Goal: Communication & Community: Ask a question

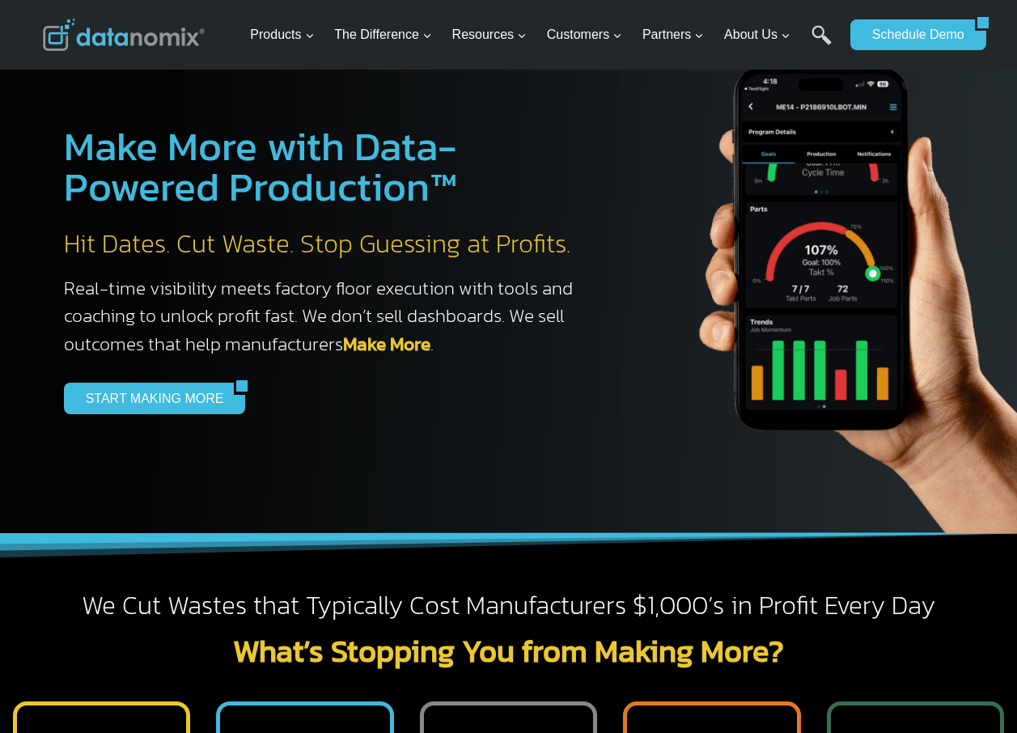
scroll to position [6541, 0]
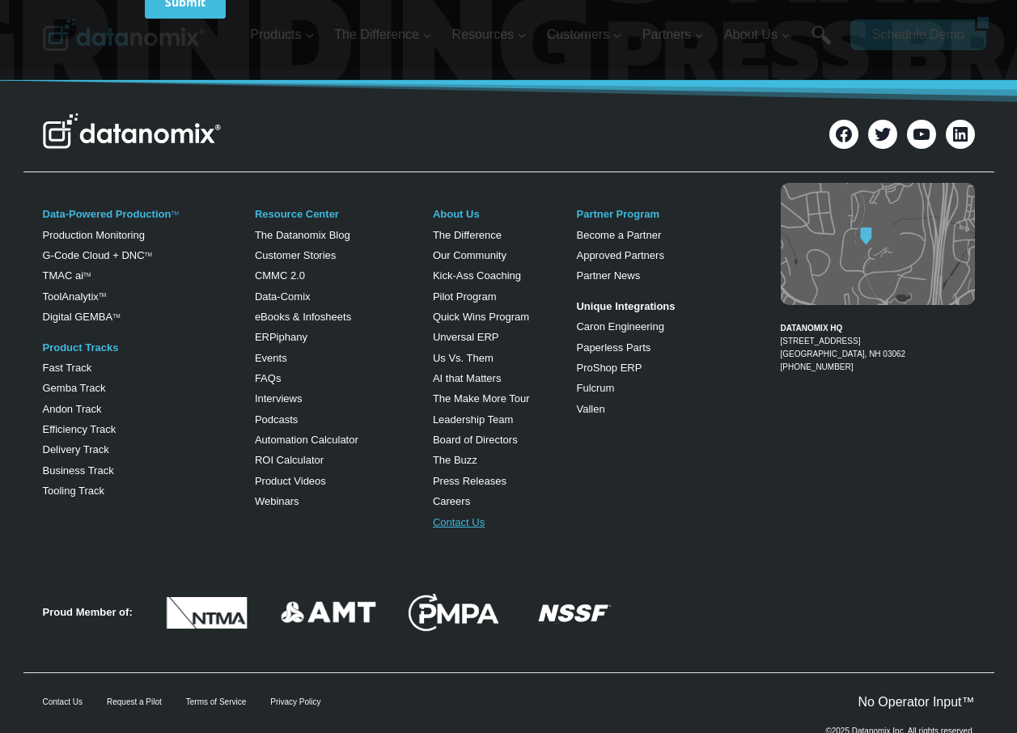
click at [462, 516] on link "Contact Us" at bounding box center [459, 522] width 52 height 12
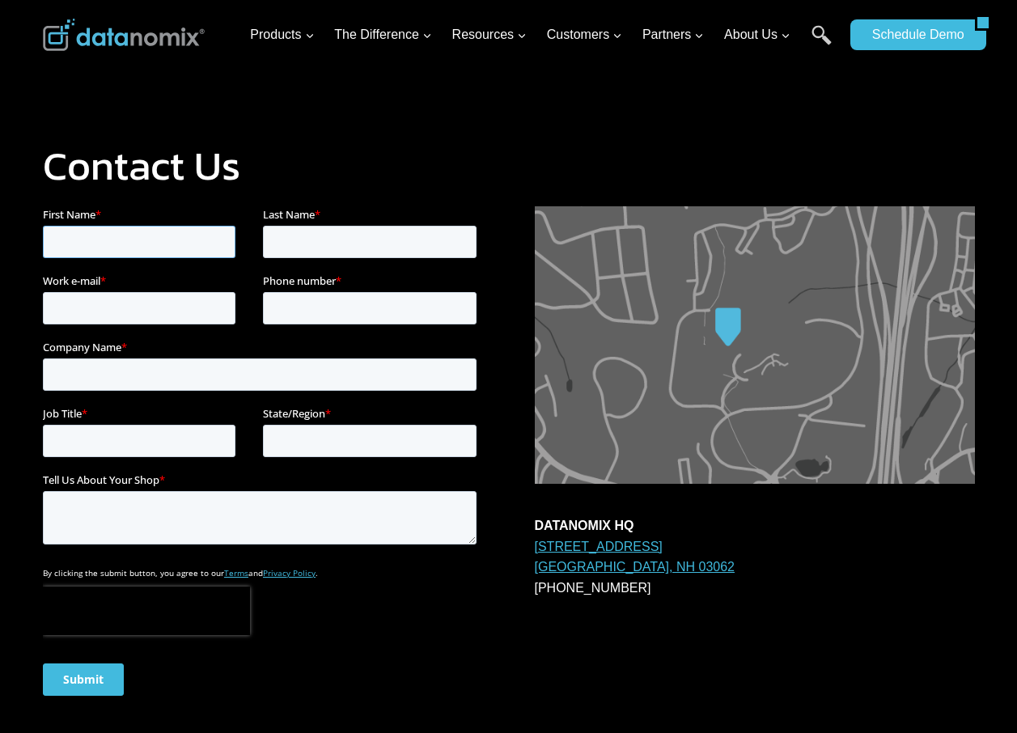
click at [142, 250] on input "First Name *" at bounding box center [138, 242] width 193 height 32
type input "Travis"
click at [270, 239] on input "Last Name *" at bounding box center [369, 242] width 214 height 32
click at [329, 248] on input "Last Name *" at bounding box center [369, 242] width 214 height 32
type input "Kroll"
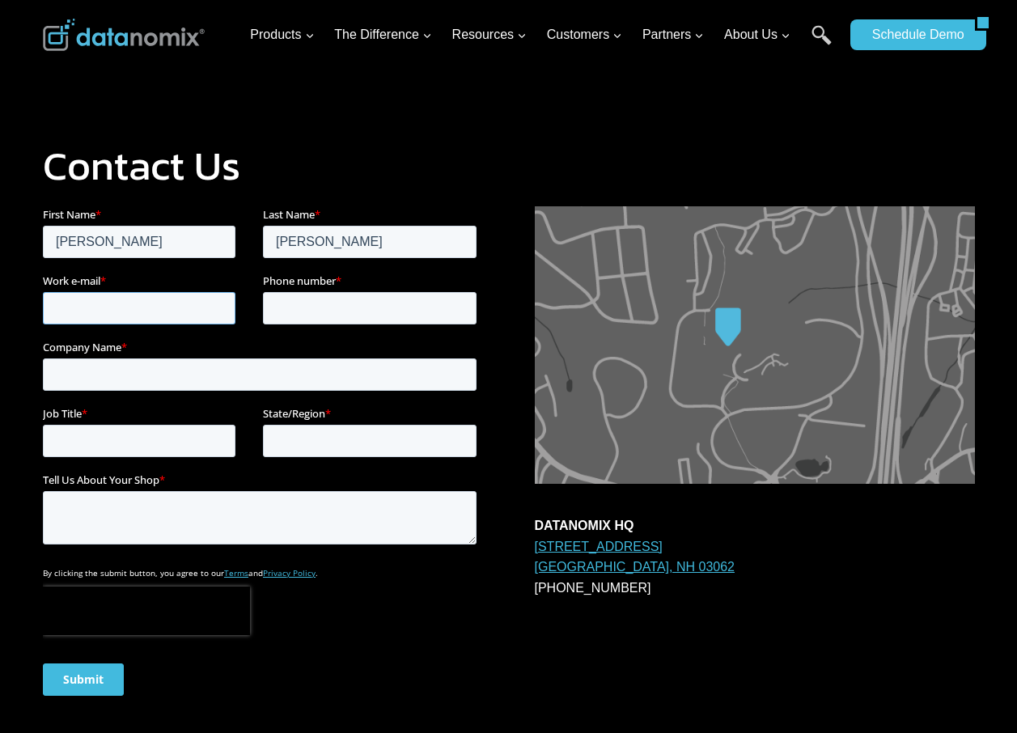
click at [139, 305] on input "Work e-mail *" at bounding box center [138, 308] width 193 height 32
type input "travis.kroll@infobaselead.com"
click at [298, 308] on input "Phone number *" at bounding box center [369, 308] width 214 height 32
click at [319, 318] on input "Phone number *" at bounding box center [369, 308] width 214 height 32
type input "9146146001"
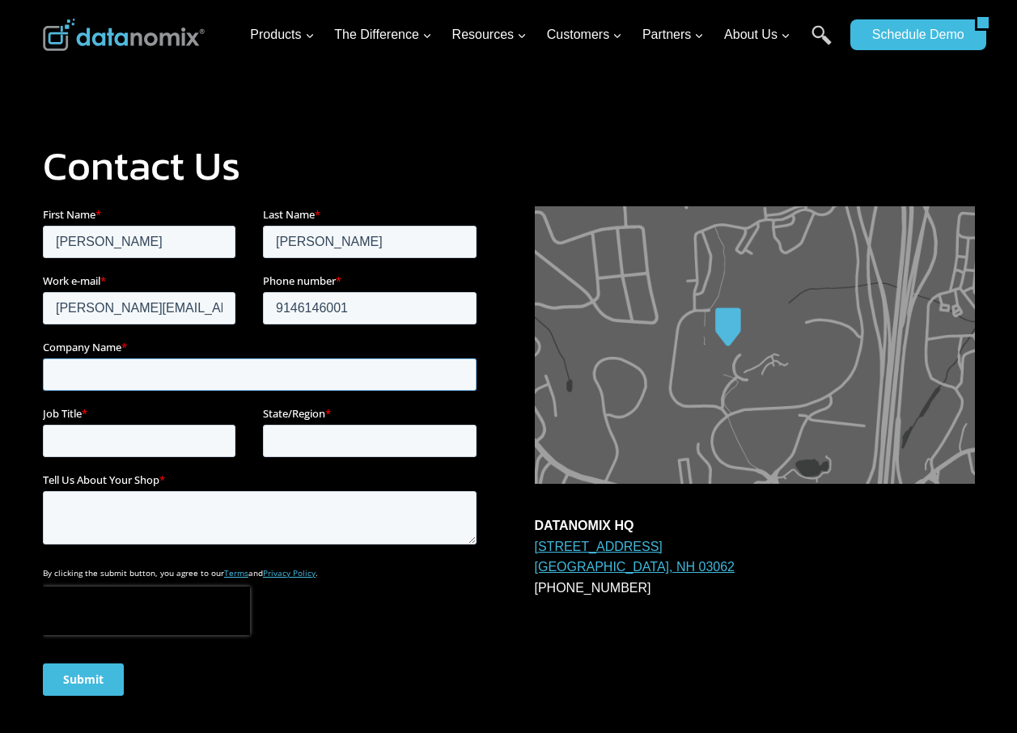
click at [173, 379] on input "Company Name *" at bounding box center [259, 375] width 434 height 32
type input "Info Base Lead"
click at [156, 452] on input "Job Title *" at bounding box center [138, 441] width 193 height 32
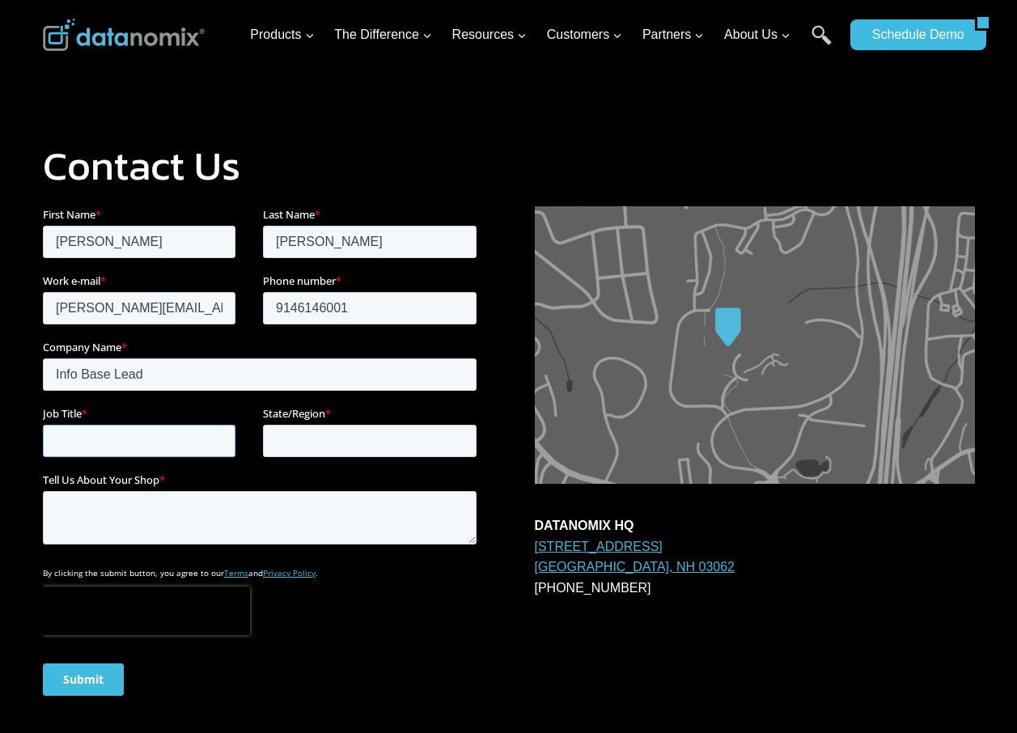
type input "Marketing Manager"
click at [361, 432] on input "State/Region *" at bounding box center [369, 441] width 214 height 32
type input "New Jersey"
click at [231, 520] on textarea "Tell Us About Your Shop *" at bounding box center [259, 517] width 434 height 53
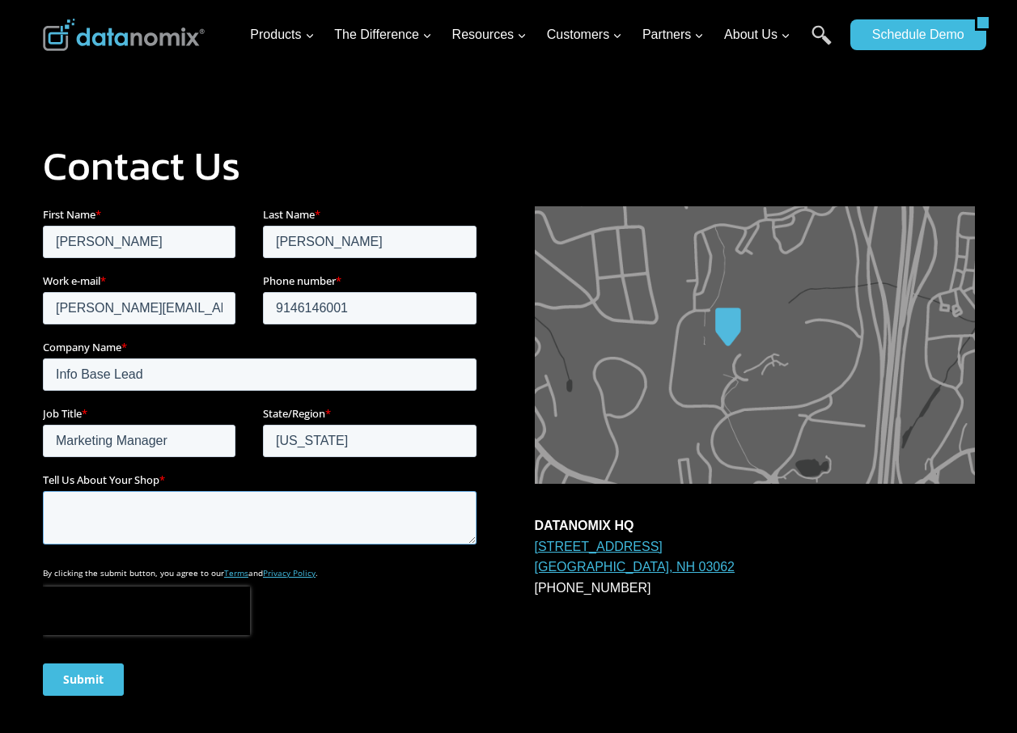
paste textarea "3ds.com datanomix.io globaljs.com deskydoo.com advantive.com"
type textarea "3ds.com datanomix.io globaljs.com deskydoo.com advantive.com"
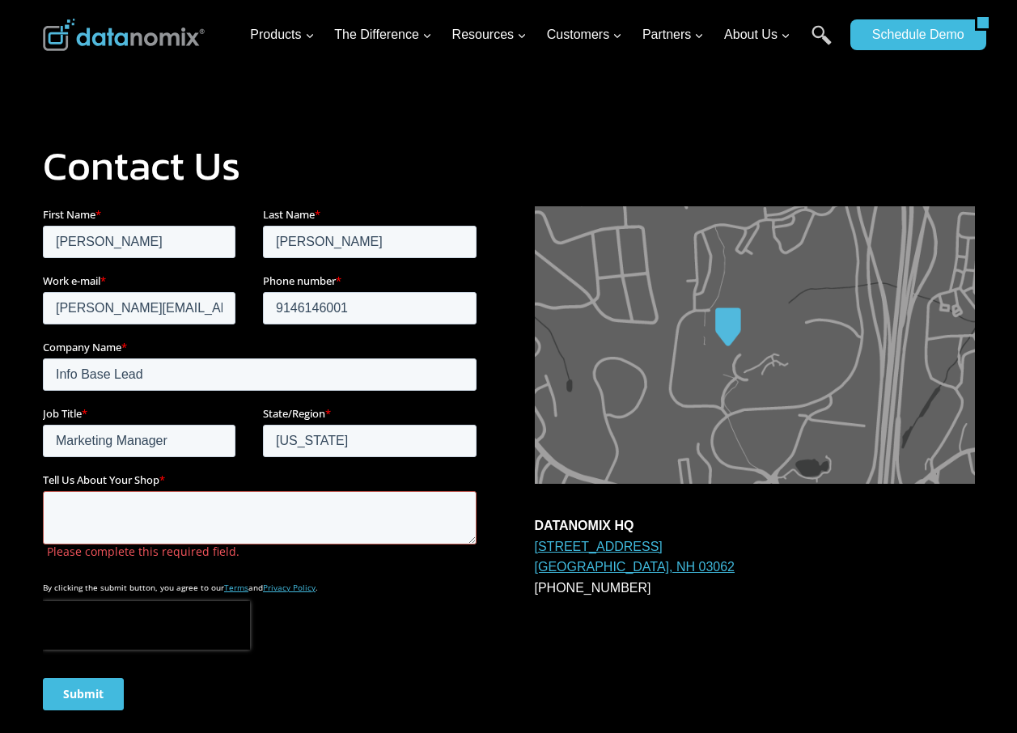
paste textarea "Hi, I hope this message finds you well. We have updated records of manufacturer…"
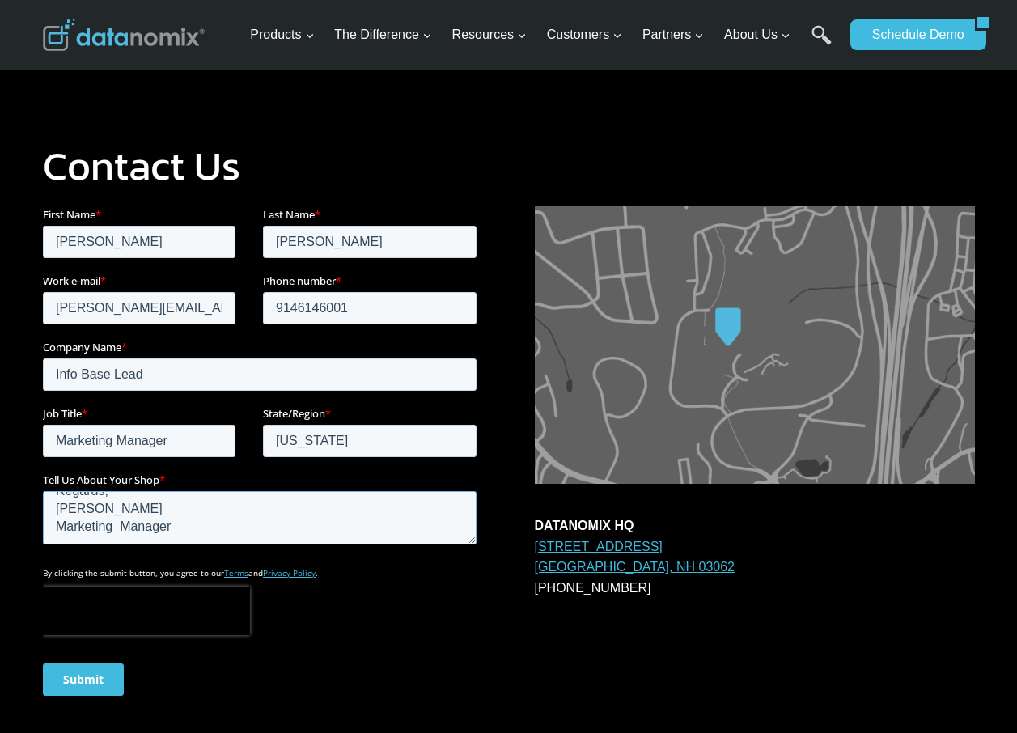
scroll to position [162, 0]
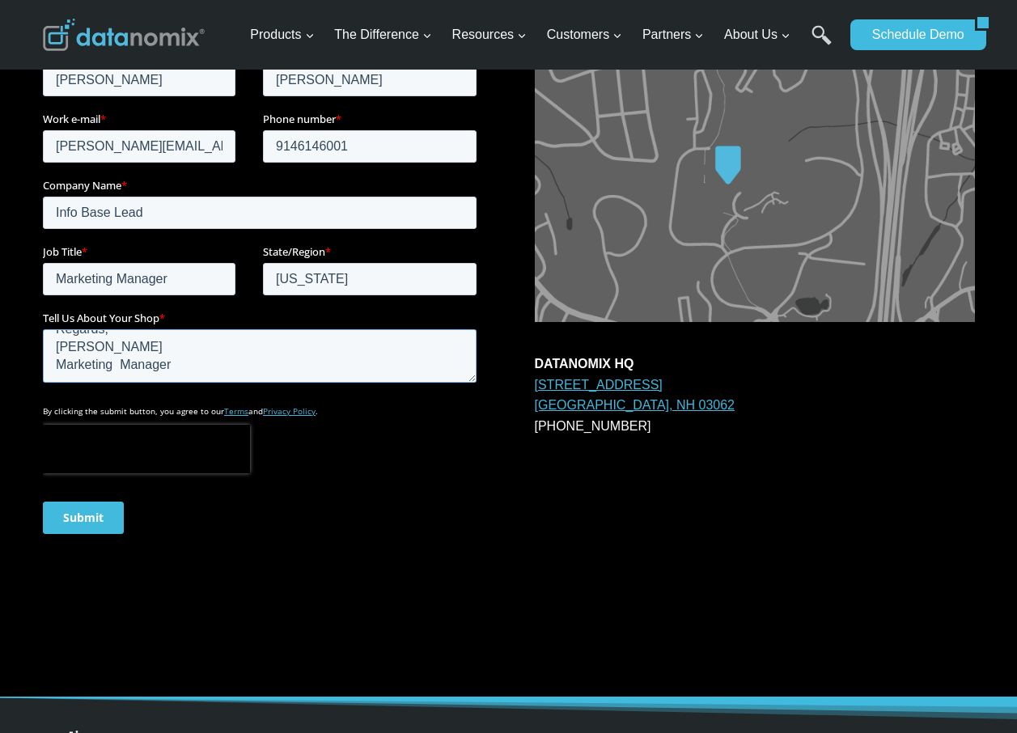
type textarea "Hi, I hope this message finds you well. We have updated records of manufacturer…"
click at [104, 507] on input "Submit" at bounding box center [82, 518] width 81 height 32
